Goal: Information Seeking & Learning: Learn about a topic

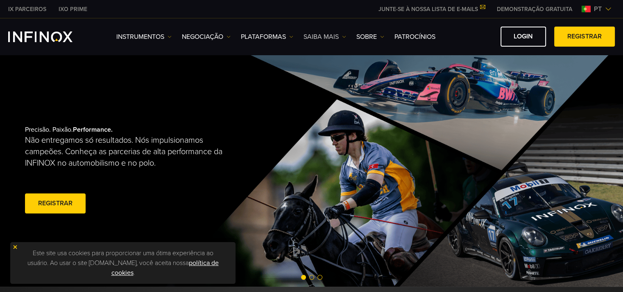
click at [344, 35] on img at bounding box center [344, 37] width 4 height 4
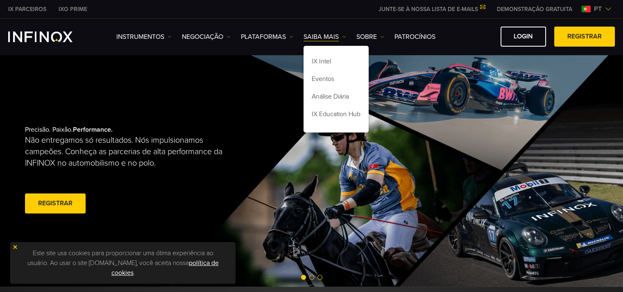
click at [413, 93] on div "Precisão. Paixão. Performance. Não entregamos só resultados. Nós impulsionamos …" at bounding box center [312, 170] width 590 height 233
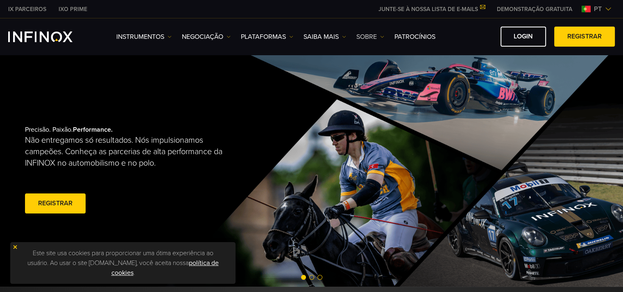
click at [382, 35] on img at bounding box center [382, 37] width 4 height 4
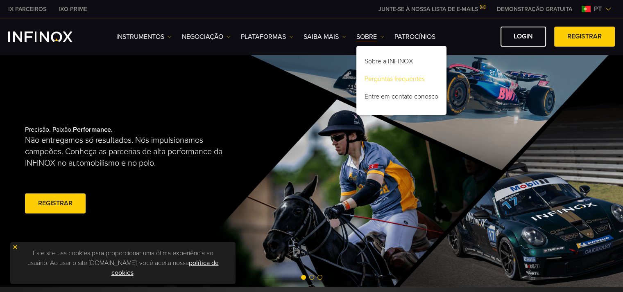
click at [387, 79] on link "Perguntas frequentes" at bounding box center [401, 81] width 90 height 18
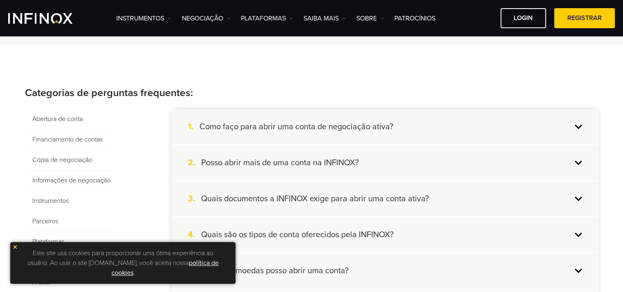
scroll to position [123, 0]
click at [578, 127] on div "1. Como faço para abrir uma conta de negociação ativa?" at bounding box center [385, 126] width 427 height 35
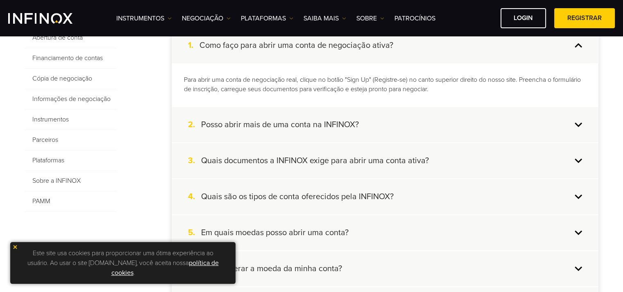
scroll to position [205, 0]
click at [577, 123] on div "2. Posso abrir mais de uma conta na INFINOX?" at bounding box center [385, 124] width 427 height 35
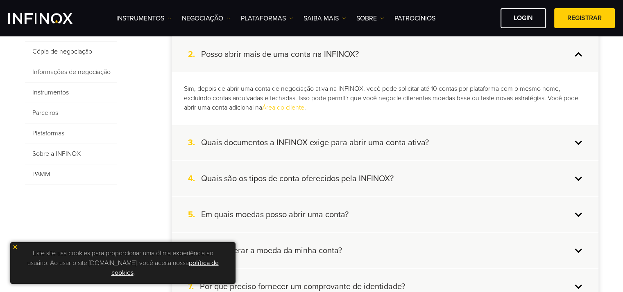
scroll to position [246, 0]
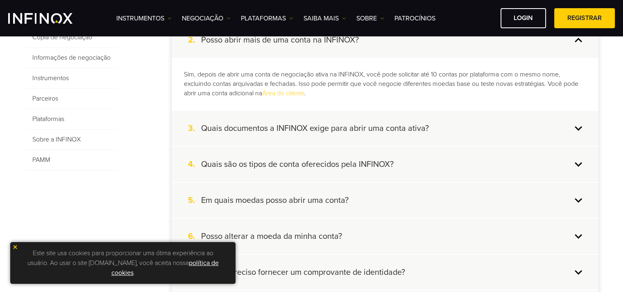
click at [578, 131] on div "3. Quais documentos a INFINOX exige para abrir uma conta ativa?" at bounding box center [385, 128] width 427 height 35
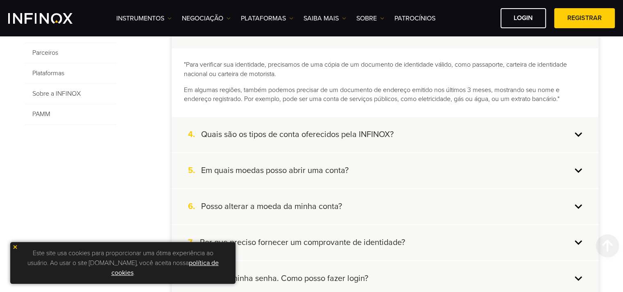
scroll to position [328, 0]
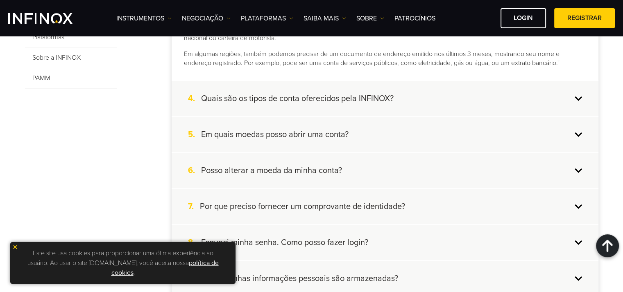
click at [577, 95] on div "4. Quais são os tipos de conta oferecidos pela INFINOX?" at bounding box center [385, 98] width 427 height 35
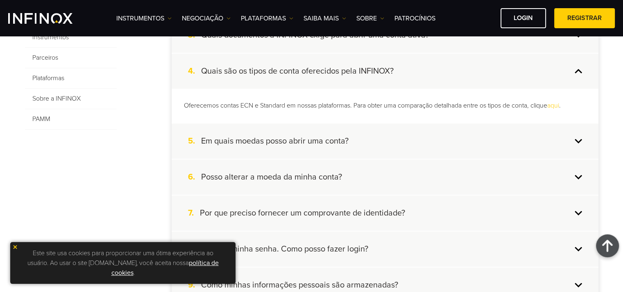
scroll to position [287, 0]
click at [575, 138] on div "5. Em quais moedas posso abrir uma conta?" at bounding box center [385, 141] width 427 height 35
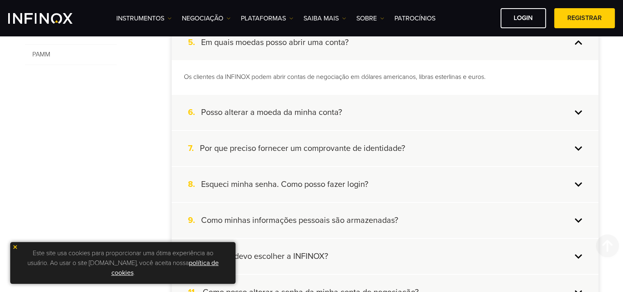
scroll to position [369, 0]
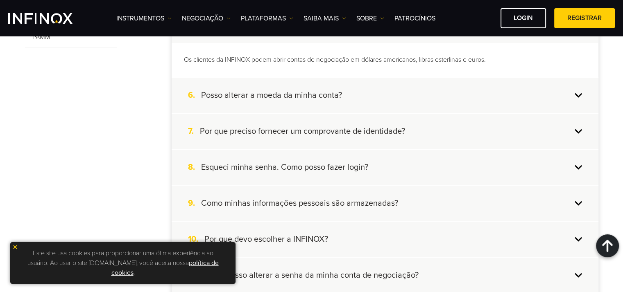
click at [575, 95] on div "6. Posso alterar a moeda da minha conta?" at bounding box center [385, 95] width 427 height 35
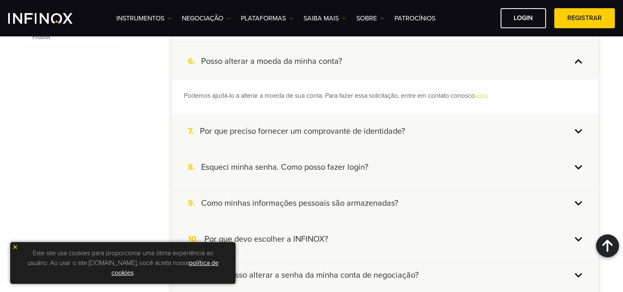
click at [578, 128] on div "7. Por que preciso fornecer um comprovante de identidade?" at bounding box center [385, 131] width 427 height 35
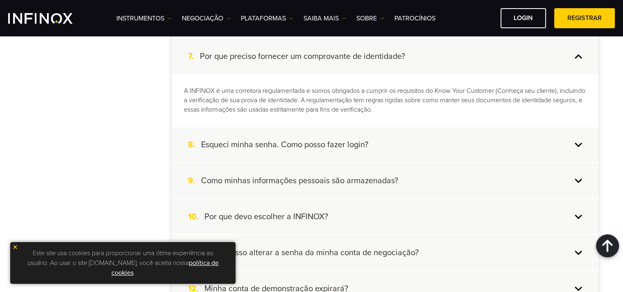
scroll to position [451, 0]
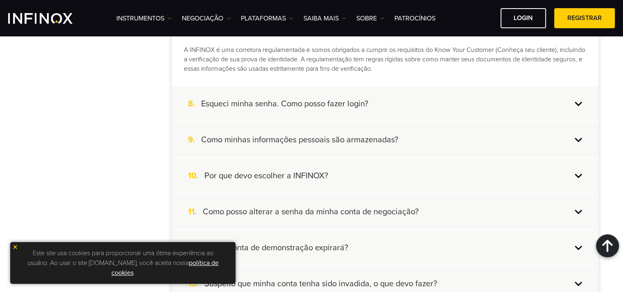
click at [575, 102] on div "8. Esqueci minha senha. Como posso fazer login?" at bounding box center [385, 103] width 427 height 35
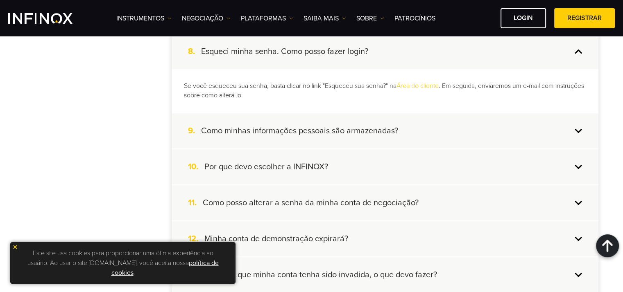
click at [575, 127] on div "9. Como minhas informações pessoais são armazenadas?" at bounding box center [385, 130] width 427 height 35
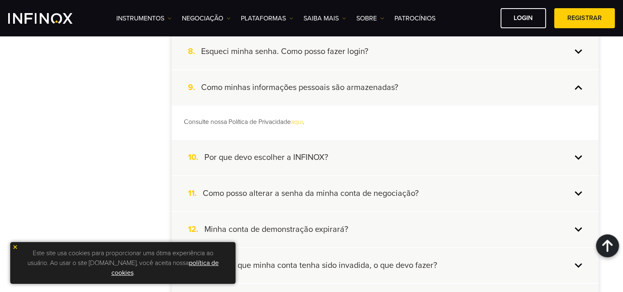
click at [579, 156] on div "10. Por que devo escolher a INFINOX?" at bounding box center [385, 157] width 427 height 35
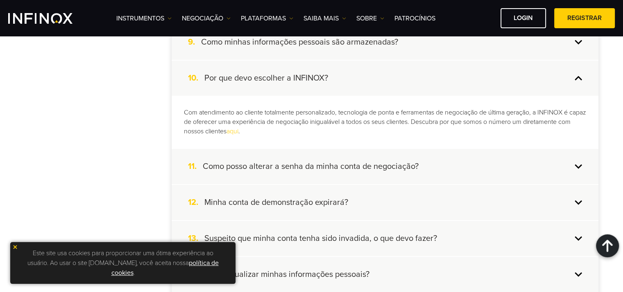
scroll to position [532, 0]
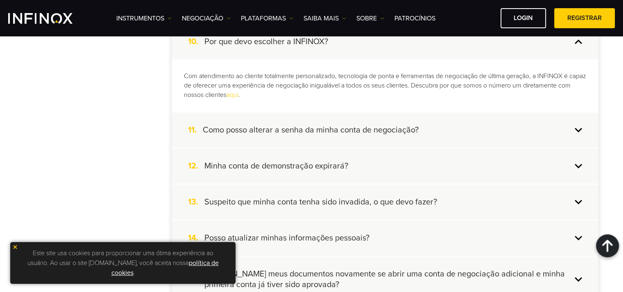
click at [578, 129] on div "11. Como posso alterar a senha da minha conta de negociação?" at bounding box center [385, 130] width 427 height 35
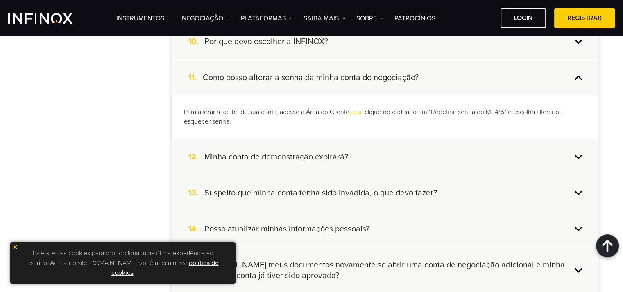
click at [579, 156] on div "12. Minha conta de demonstração expirará?" at bounding box center [385, 157] width 427 height 35
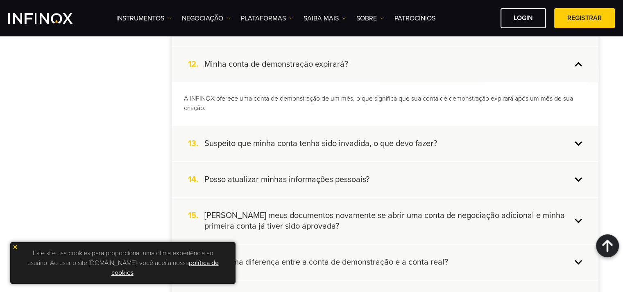
scroll to position [614, 0]
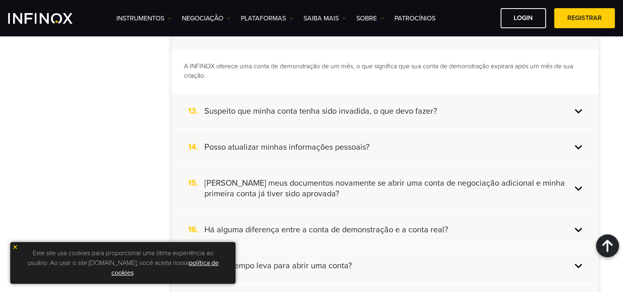
click at [578, 108] on div "13. Suspeito que minha conta tenha sido invadida, o que devo fazer?" at bounding box center [385, 111] width 427 height 35
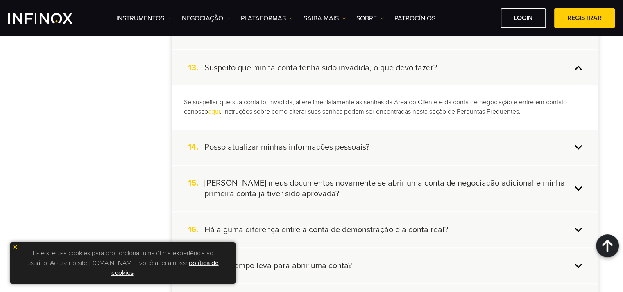
click at [577, 145] on div "14. Posso atualizar minhas informações pessoais?" at bounding box center [385, 147] width 427 height 35
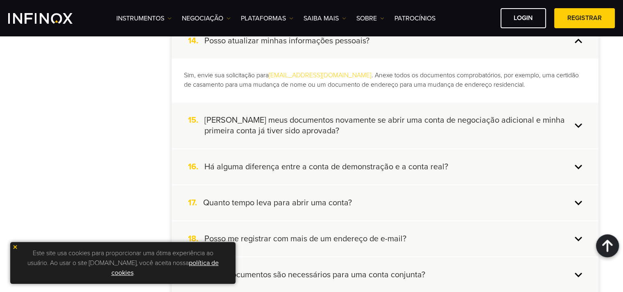
scroll to position [696, 0]
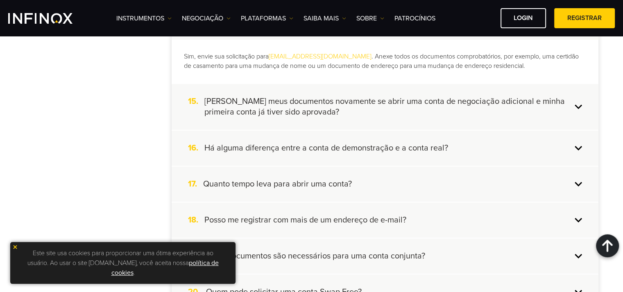
click at [580, 102] on div "15. Preciso carregar meus documentos novamente se abrir uma conta de negociação…" at bounding box center [385, 107] width 427 height 46
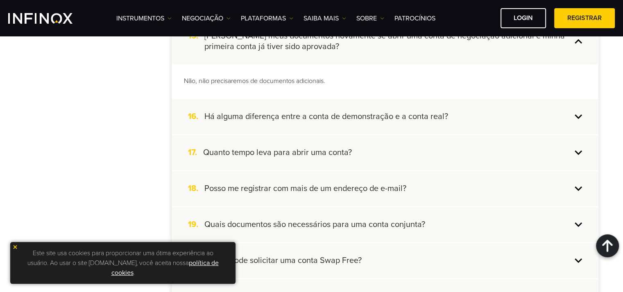
scroll to position [737, 0]
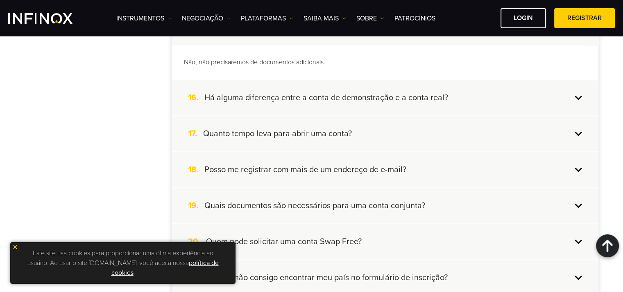
click at [579, 93] on div "16. Há alguma diferença entre a conta de demonstração e a conta real?" at bounding box center [385, 97] width 427 height 35
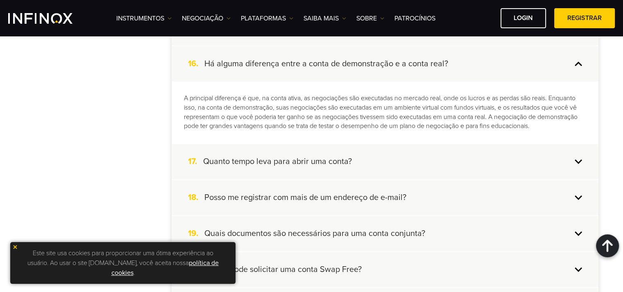
click at [577, 157] on div "17. Quanto tempo leva para abrir uma conta?" at bounding box center [385, 161] width 427 height 35
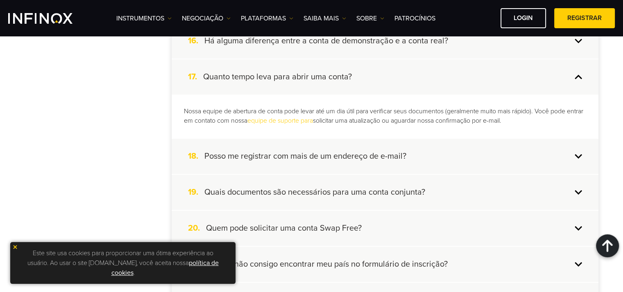
scroll to position [778, 0]
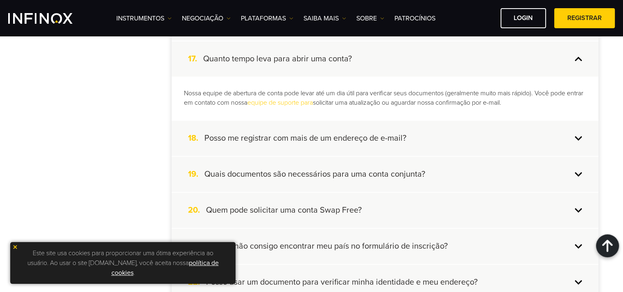
click at [575, 135] on div "18. Posso me registrar com mais de um endereço de e-mail?" at bounding box center [385, 138] width 427 height 35
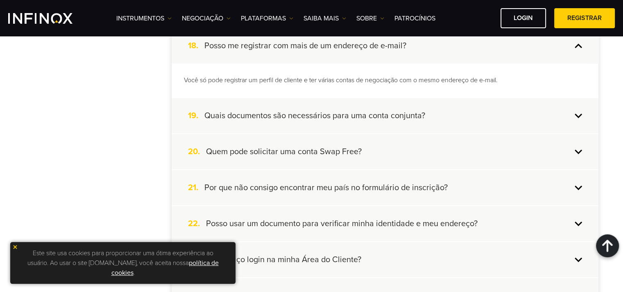
scroll to position [860, 0]
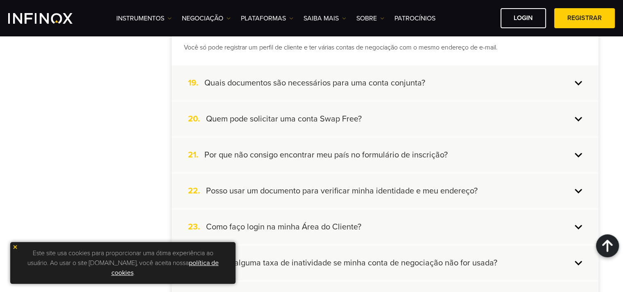
click at [577, 79] on div "19. Quais documentos são necessários para uma conta conjunta?" at bounding box center [385, 83] width 427 height 35
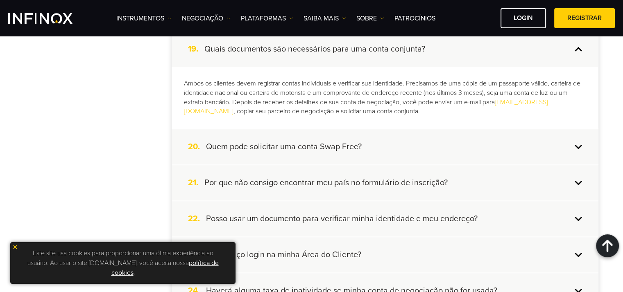
click at [578, 144] on div "20. Quem pode solicitar uma conta Swap Free?" at bounding box center [385, 146] width 427 height 35
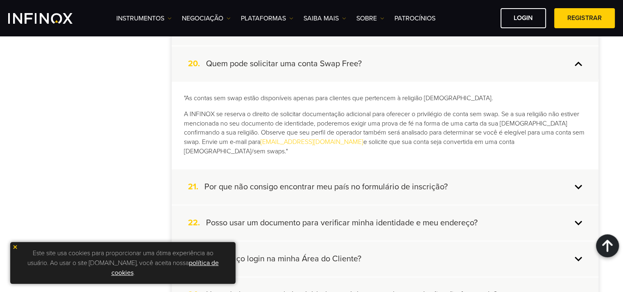
scroll to position [901, 0]
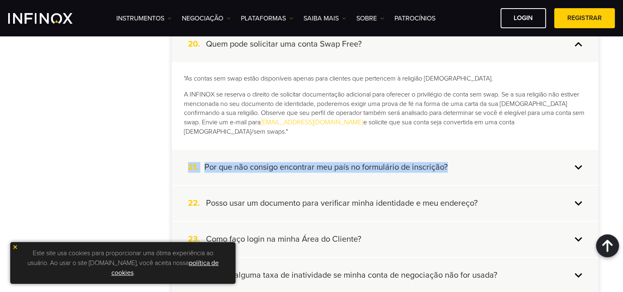
click at [579, 152] on div "21. Por que não consigo encontrar meu país no formulário de inscrição?" at bounding box center [385, 167] width 427 height 35
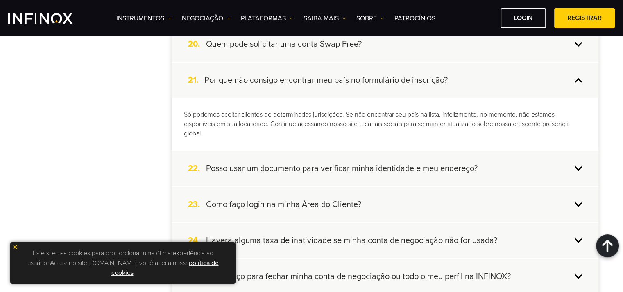
click at [578, 164] on div "22. Posso usar um documento para verificar minha identidade e meu endereço?" at bounding box center [385, 168] width 427 height 35
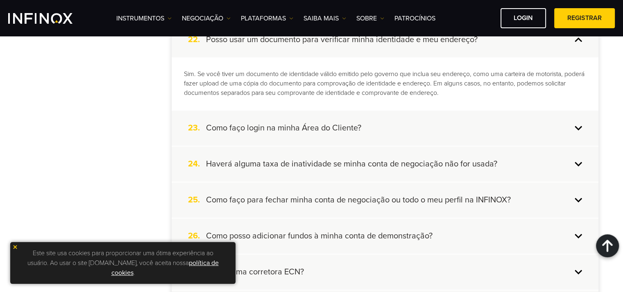
scroll to position [983, 0]
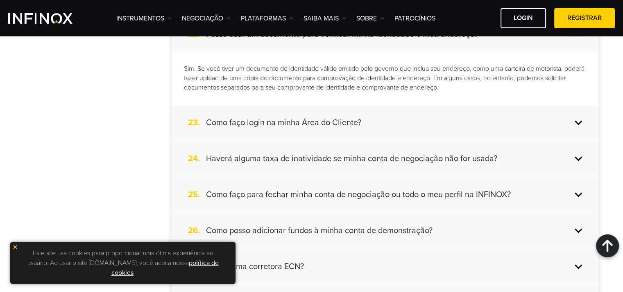
click at [578, 120] on div "23. Como faço login na minha Área do Cliente?" at bounding box center [385, 122] width 427 height 35
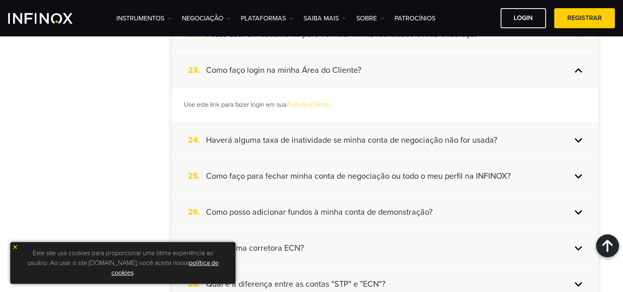
click at [577, 137] on div "24. Haverá alguma taxa de inatividade se minha conta de negociação não for usad…" at bounding box center [385, 140] width 427 height 35
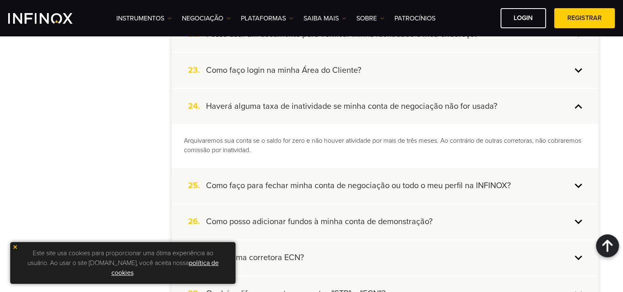
click at [579, 182] on div "25. Como faço para fechar minha conta de negociação ou todo o meu perfil na INF…" at bounding box center [385, 185] width 427 height 35
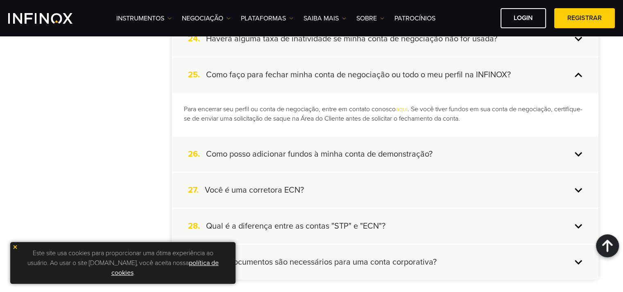
scroll to position [1065, 0]
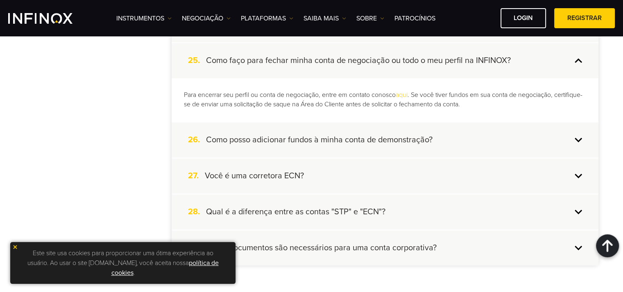
click at [580, 136] on div "26. Como posso adicionar fundos à minha conta de demonstração?" at bounding box center [385, 139] width 427 height 35
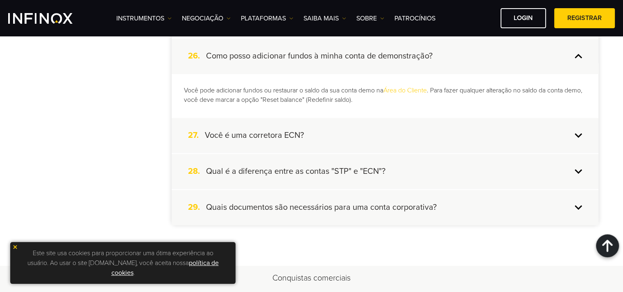
scroll to position [1106, 0]
click at [576, 132] on div "27. Você é uma corretora ECN?" at bounding box center [385, 135] width 427 height 35
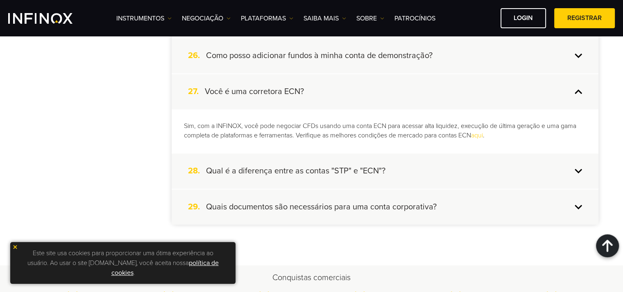
click at [580, 168] on div "28. Qual é a diferença entre as contas "STP" e "ECN"?" at bounding box center [385, 171] width 427 height 35
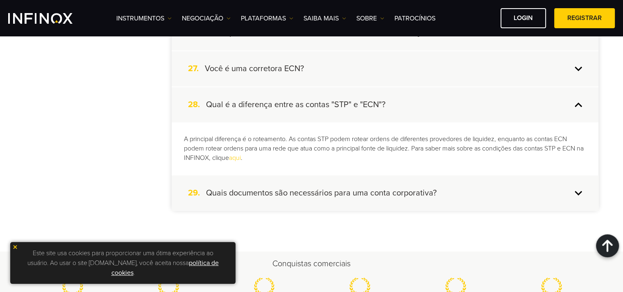
scroll to position [1147, 0]
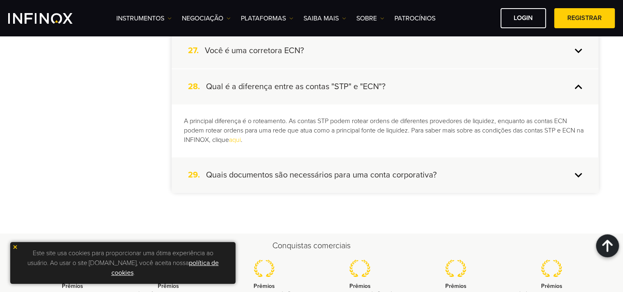
click at [580, 171] on div "29. Quais documentos são necessários para uma conta corporativa?" at bounding box center [385, 175] width 427 height 35
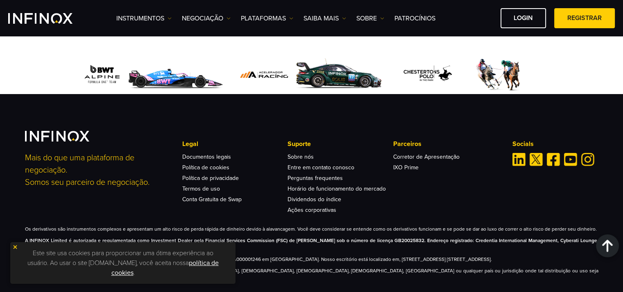
scroll to position [1443, 0]
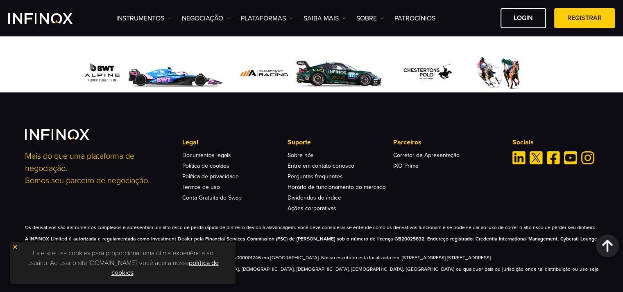
click at [15, 247] on img at bounding box center [15, 248] width 6 height 6
